Goal: Information Seeking & Learning: Learn about a topic

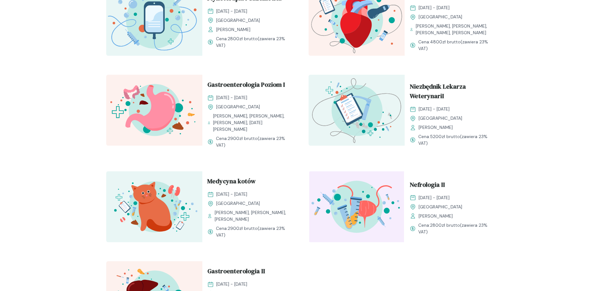
scroll to position [613, 0]
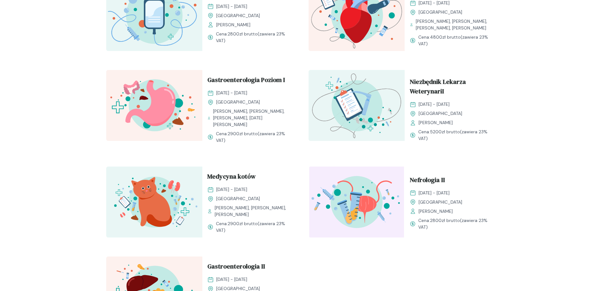
click at [353, 127] on img at bounding box center [357, 105] width 96 height 71
click at [432, 95] on span "Niezbędnik Lekarza WeterynariI" at bounding box center [453, 87] width 86 height 21
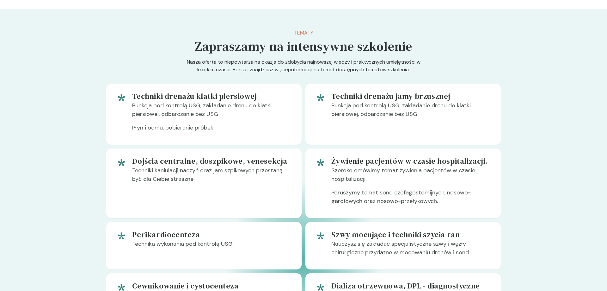
scroll to position [258, 0]
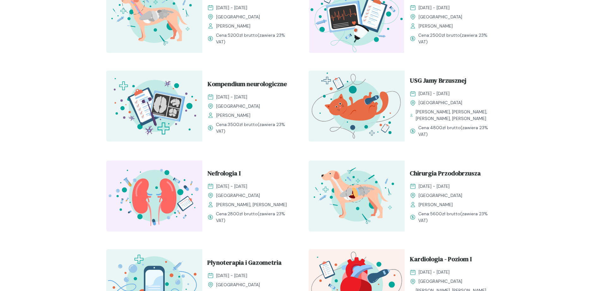
scroll to position [419, 0]
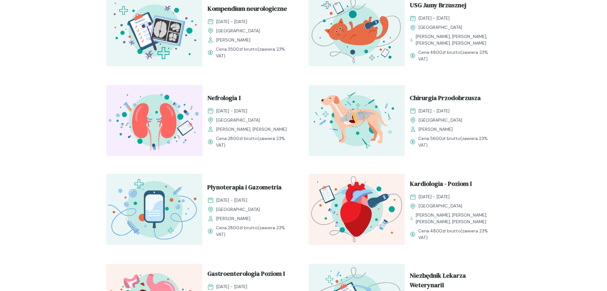
drag, startPoint x: 366, startPoint y: 198, endPoint x: 366, endPoint y: 206, distance: 8.5
click at [366, 206] on img at bounding box center [357, 209] width 96 height 71
click at [426, 186] on span "Kardiologia - Poziom I" at bounding box center [441, 185] width 62 height 12
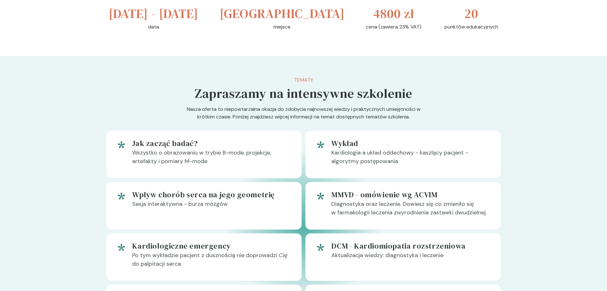
scroll to position [355, 0]
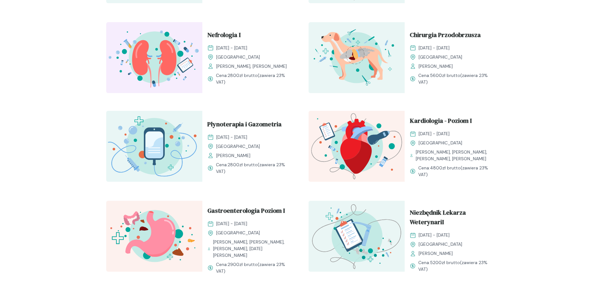
scroll to position [484, 0]
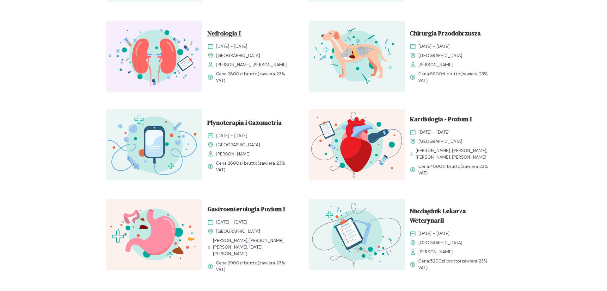
click at [213, 34] on span "Nefrologia I" at bounding box center [223, 34] width 33 height 12
click at [219, 35] on span "Nefrologia I" at bounding box center [223, 34] width 33 height 12
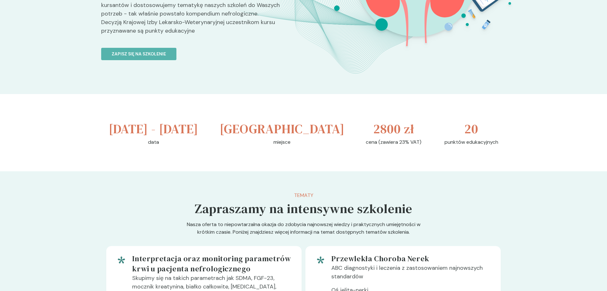
scroll to position [129, 0]
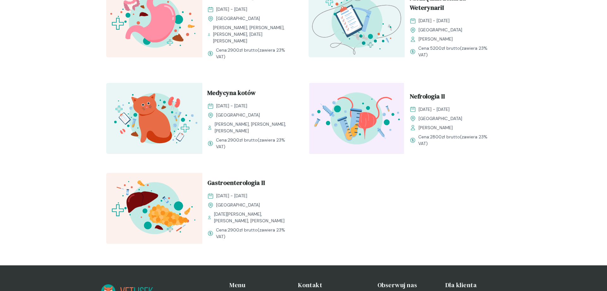
scroll to position [709, 0]
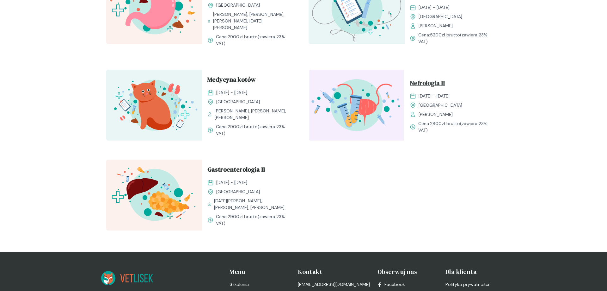
click at [420, 85] on span "Nefrologia II" at bounding box center [427, 84] width 35 height 12
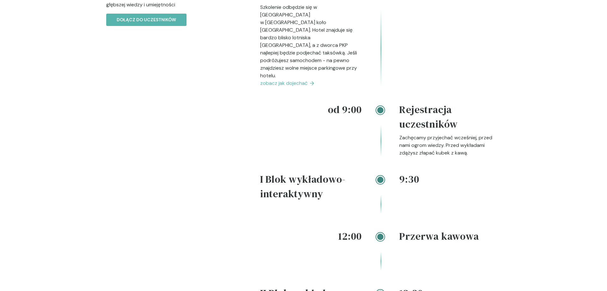
scroll to position [645, 0]
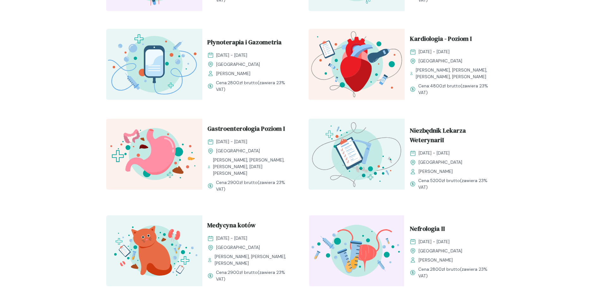
scroll to position [548, 0]
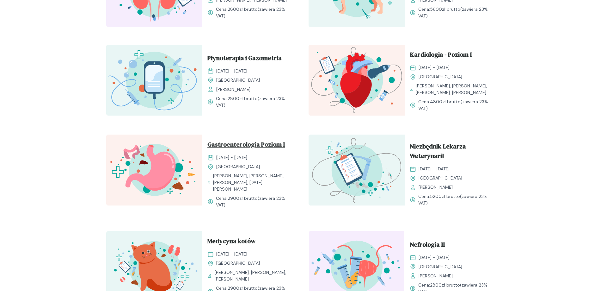
click at [270, 151] on span "Gastroenterologia Poziom I" at bounding box center [245, 145] width 77 height 12
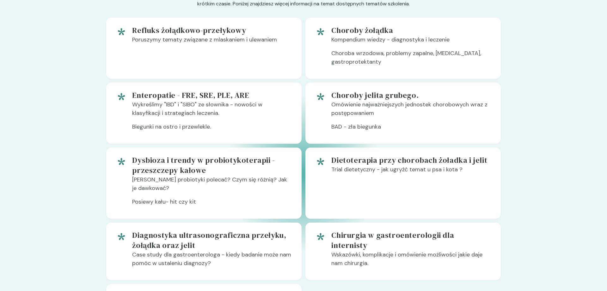
scroll to position [355, 0]
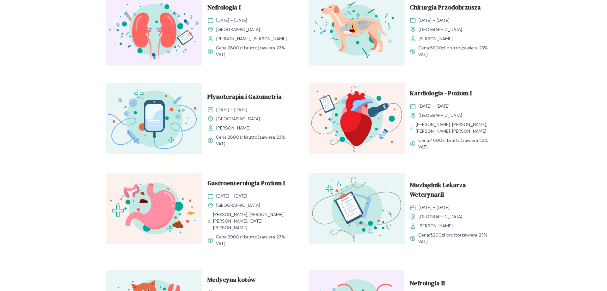
scroll to position [548, 0]
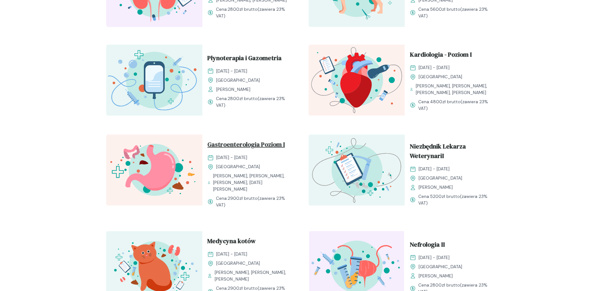
click at [254, 151] on span "Gastroenterologia Poziom I" at bounding box center [245, 145] width 77 height 12
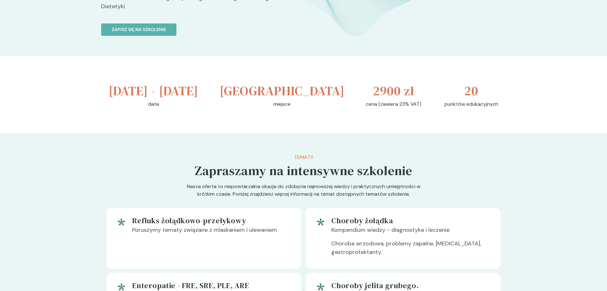
scroll to position [322, 0]
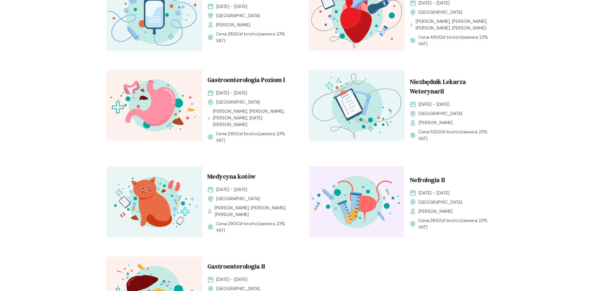
scroll to position [677, 0]
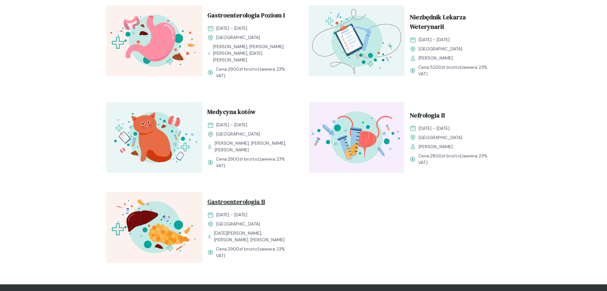
click at [241, 205] on span "Gastroenterologia II" at bounding box center [236, 203] width 58 height 12
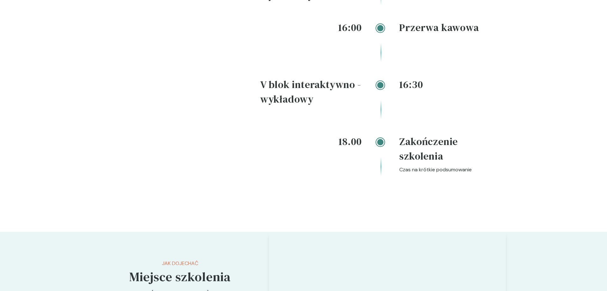
scroll to position [1322, 0]
